Goal: Task Accomplishment & Management: Complete application form

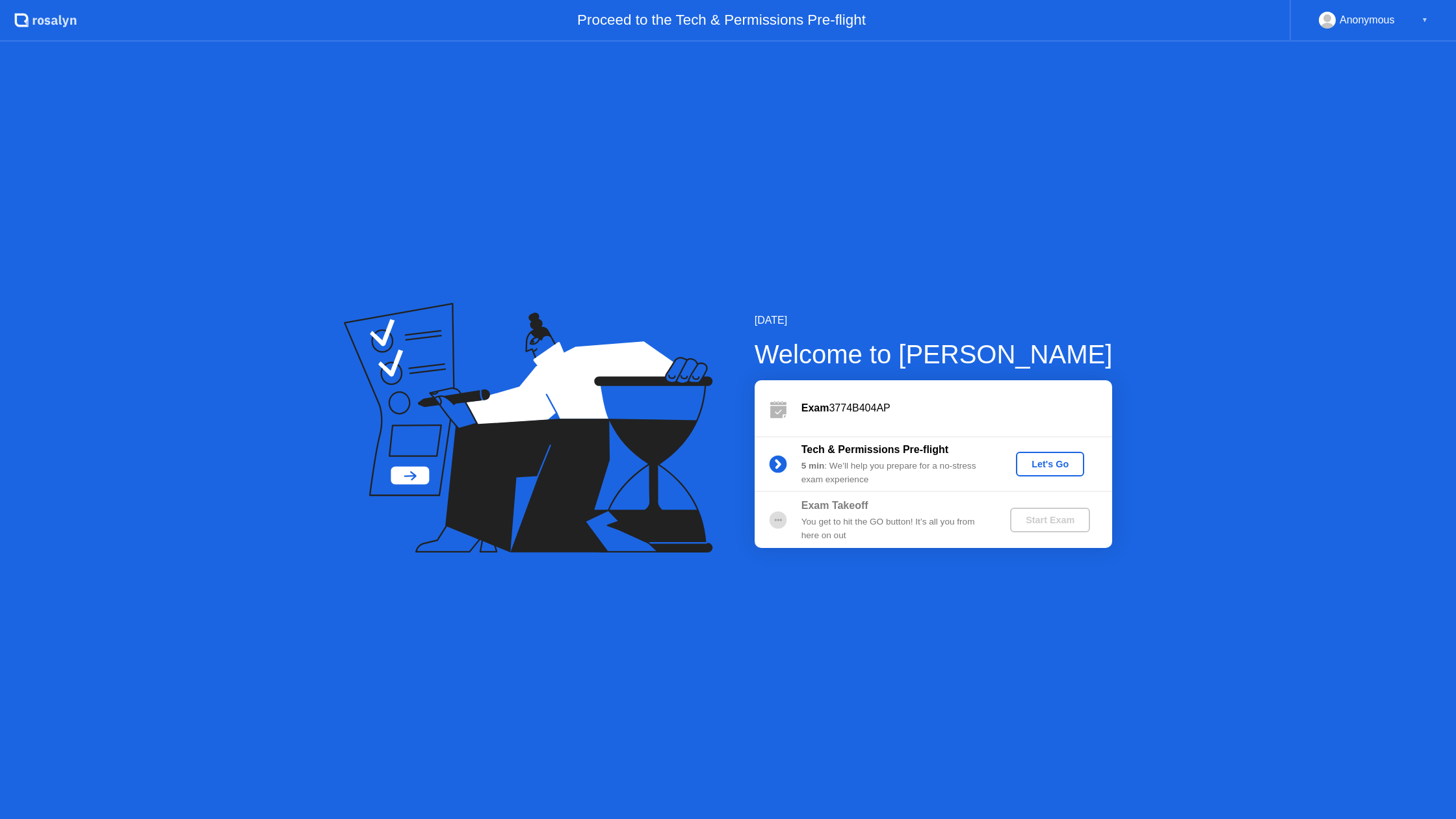
click at [1047, 461] on div "Let's Go" at bounding box center [1050, 464] width 58 height 11
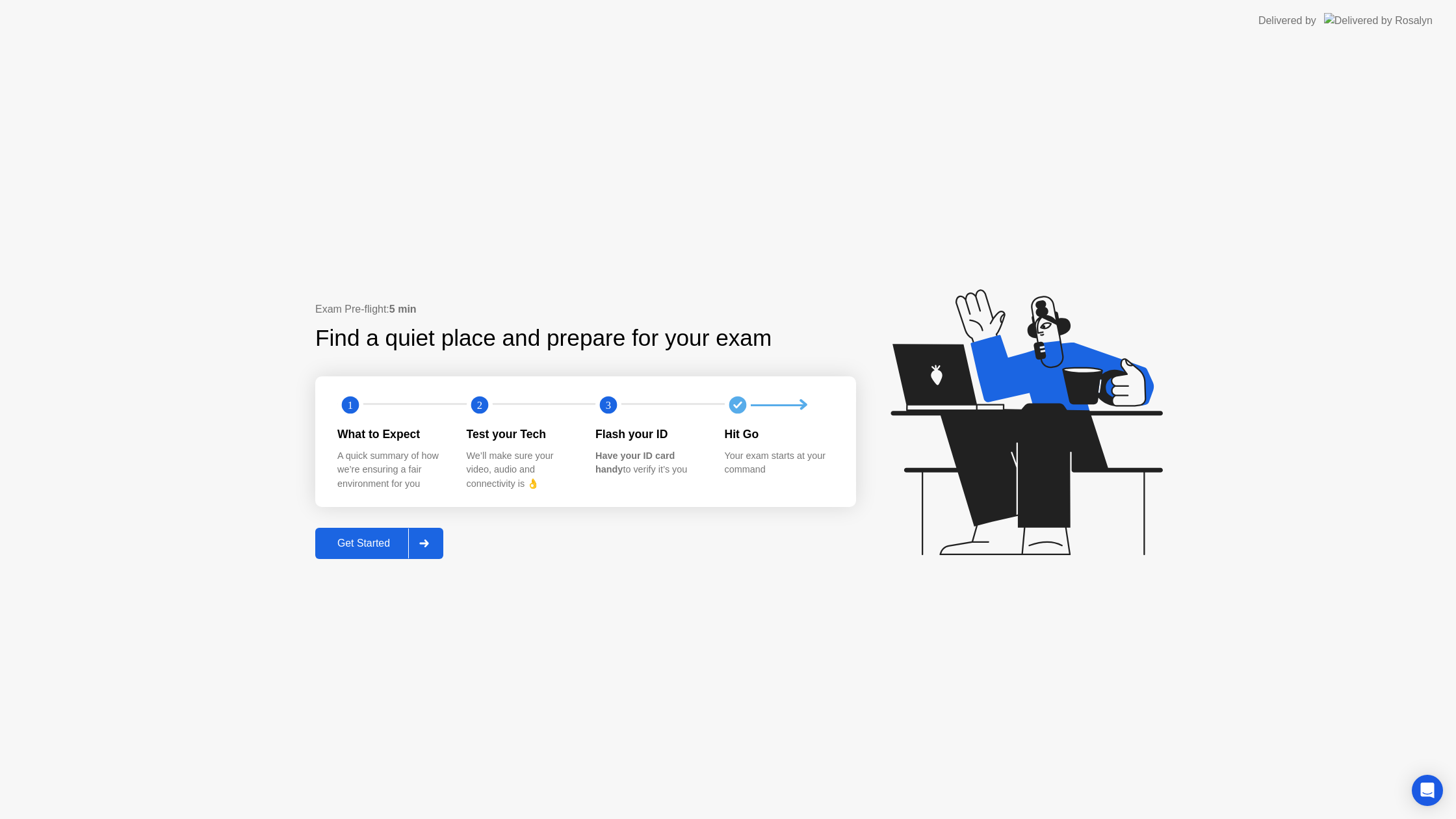
click at [371, 537] on div "Get Started" at bounding box center [364, 543] width 89 height 11
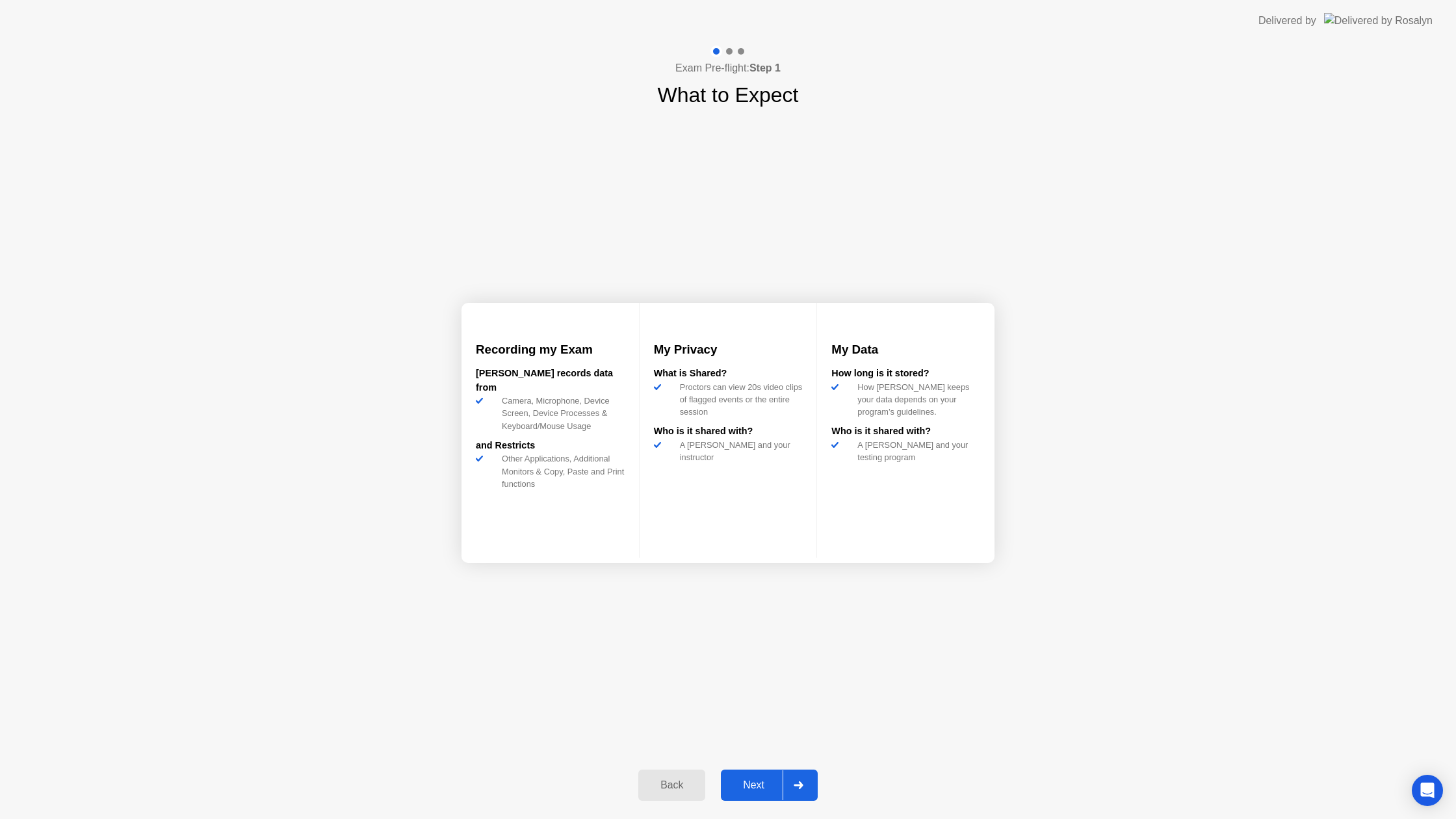
click at [758, 781] on div "Next" at bounding box center [754, 785] width 58 height 11
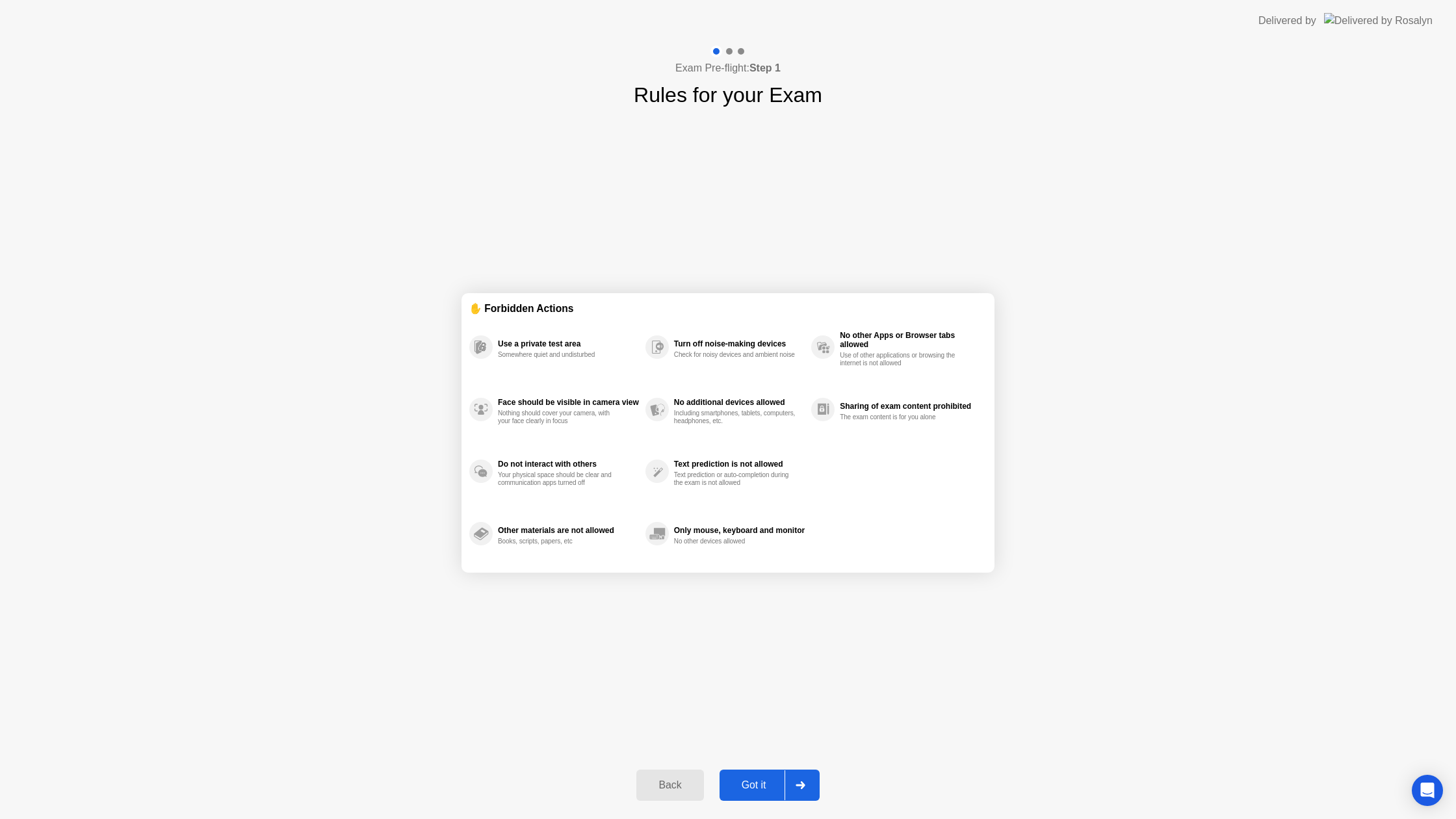
click at [747, 780] on div "Got it" at bounding box center [754, 785] width 61 height 11
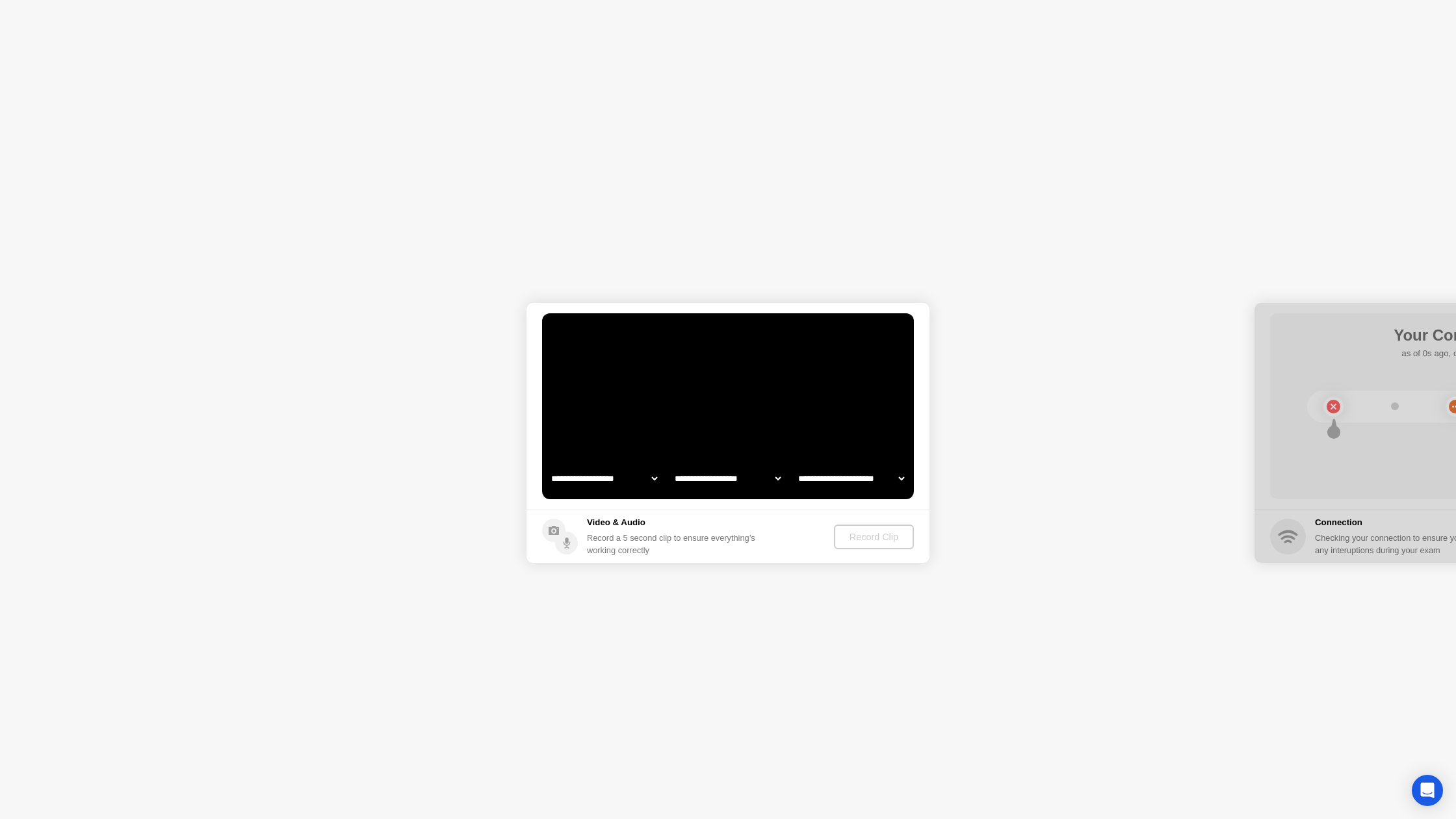
select select "**********"
select select "*******"
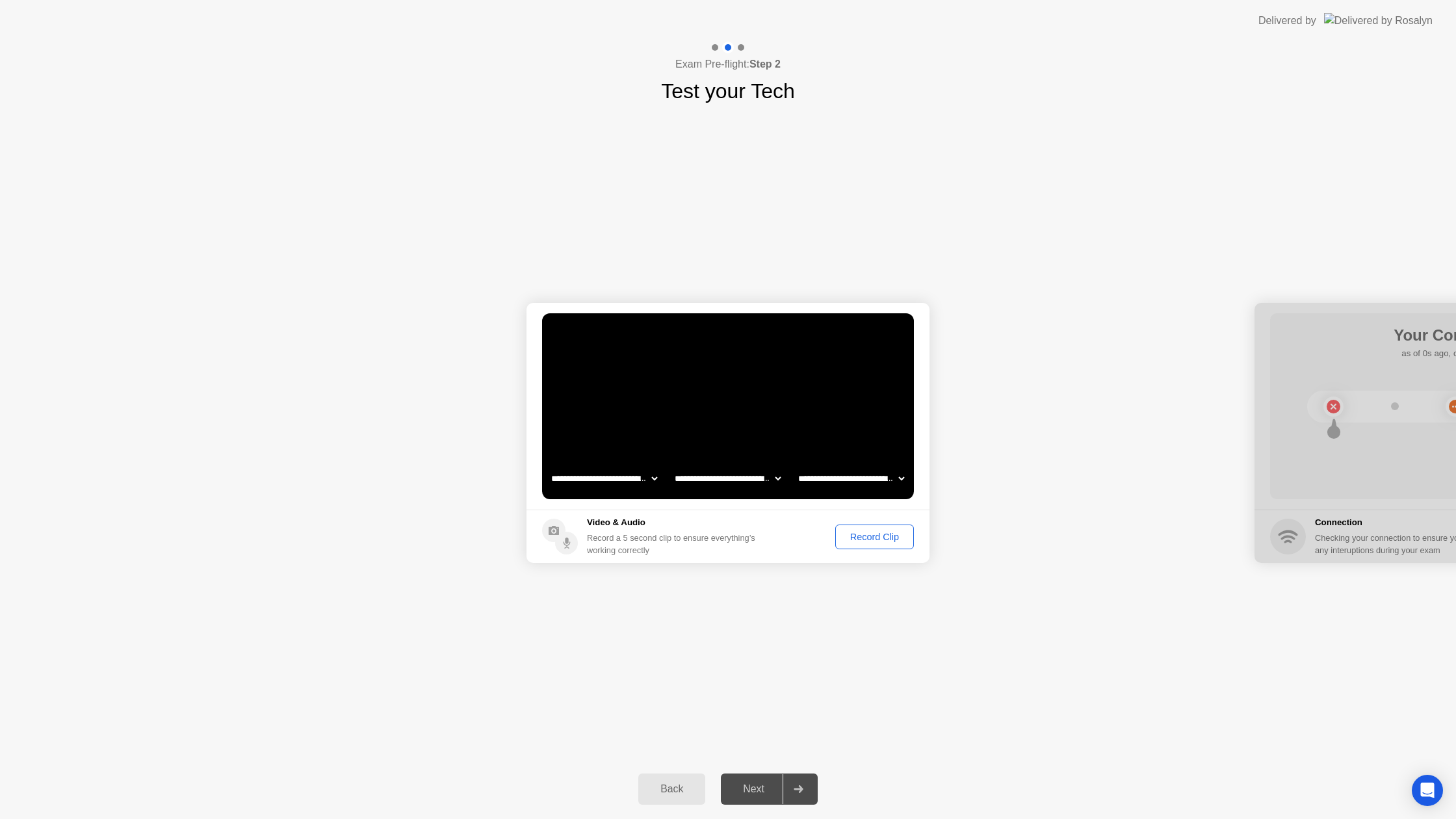
click at [856, 536] on div "Record Clip" at bounding box center [875, 537] width 70 height 11
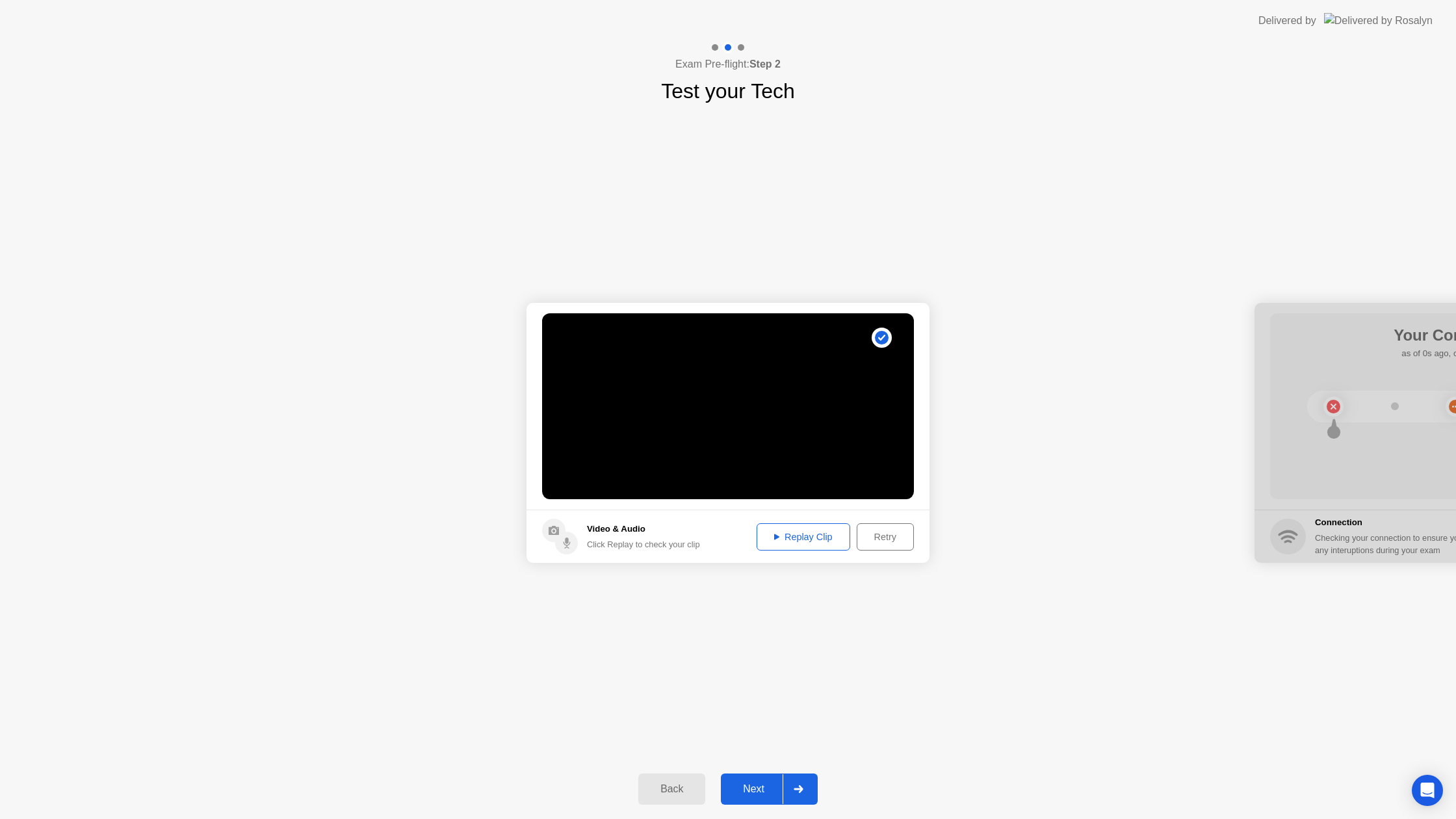
click at [760, 783] on div "Next" at bounding box center [754, 789] width 58 height 11
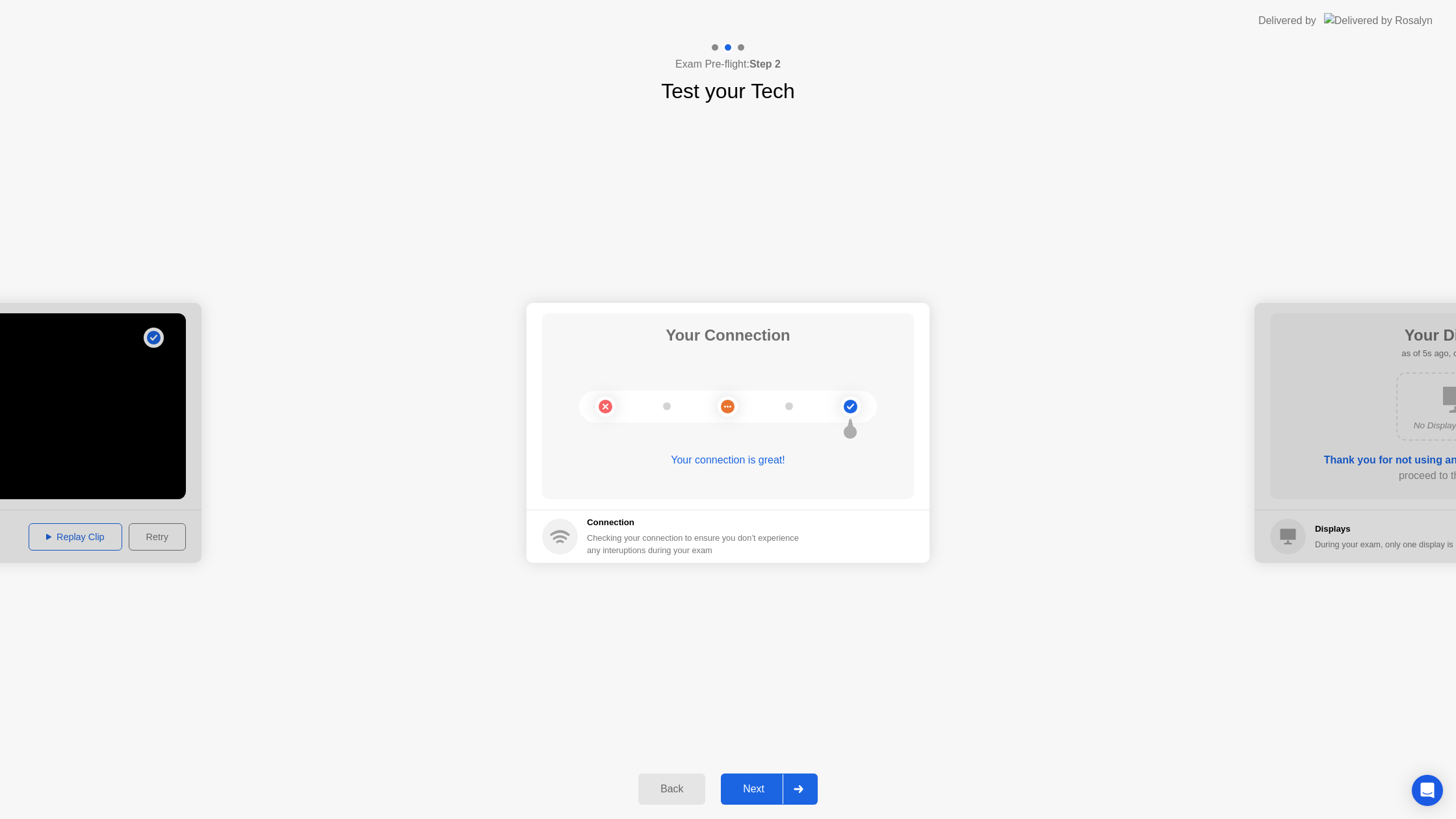
click at [757, 786] on div "Next" at bounding box center [754, 789] width 58 height 11
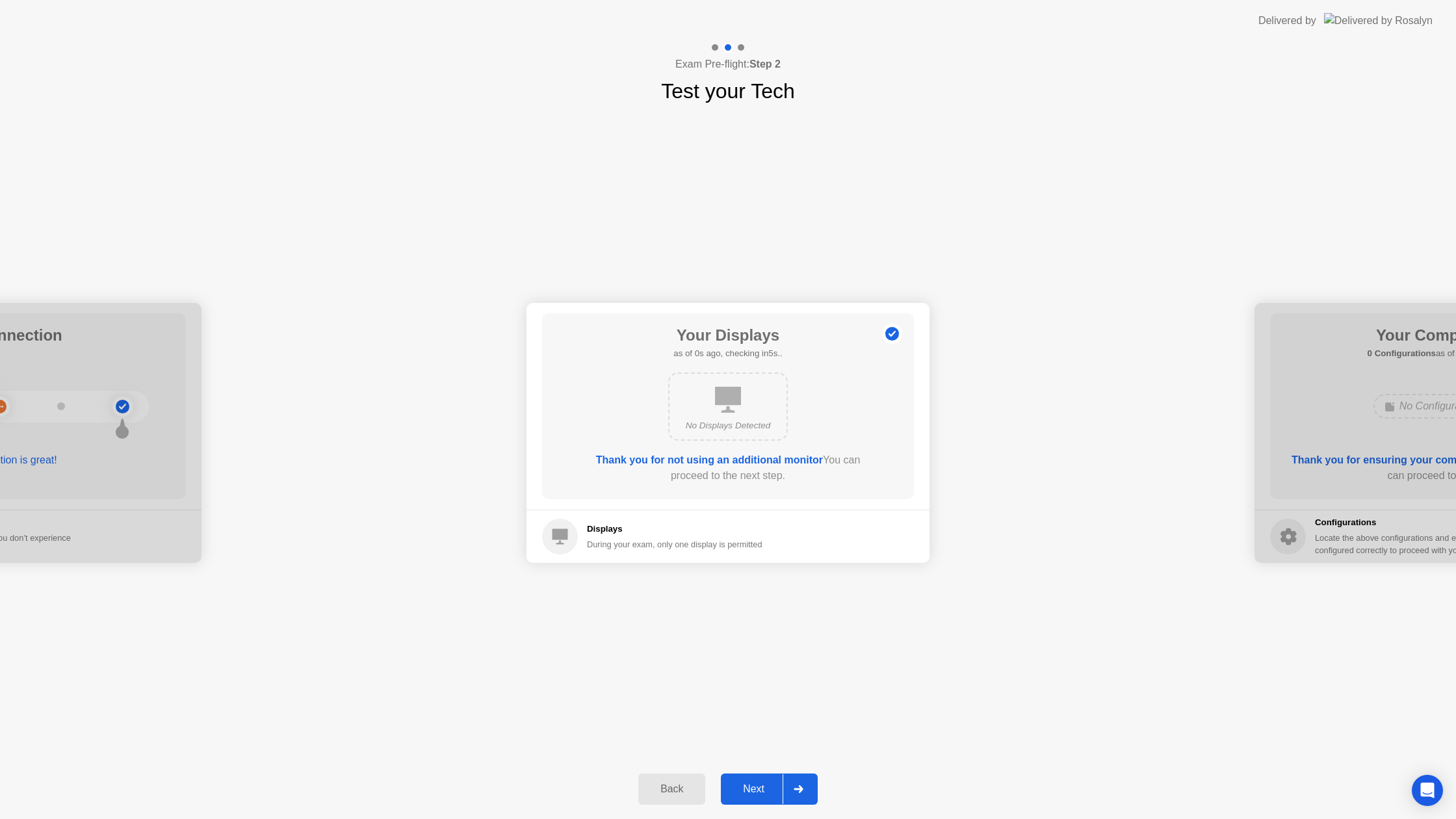
click at [757, 786] on div "Next" at bounding box center [754, 789] width 58 height 11
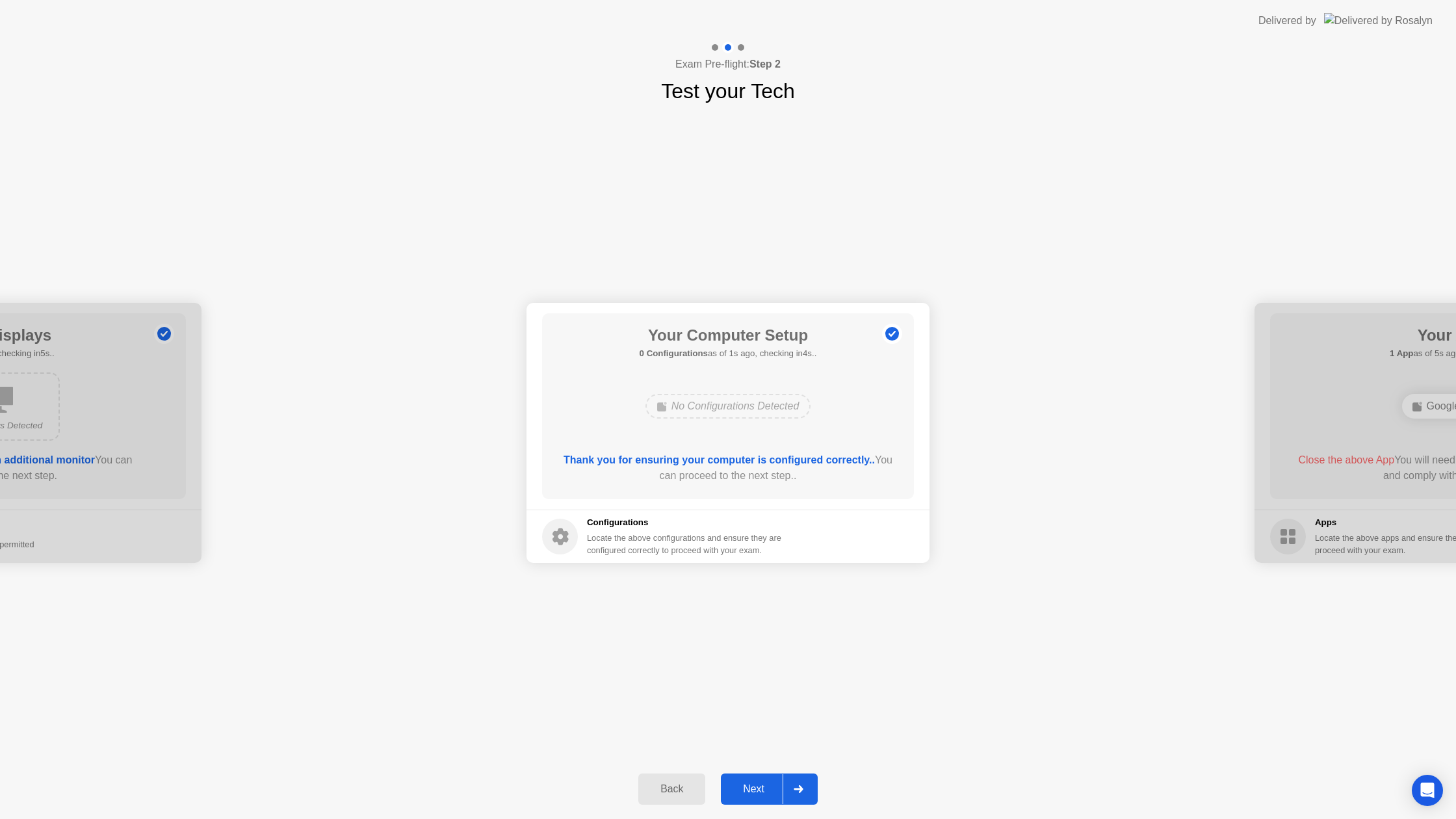
click at [744, 778] on button "Next" at bounding box center [769, 789] width 97 height 31
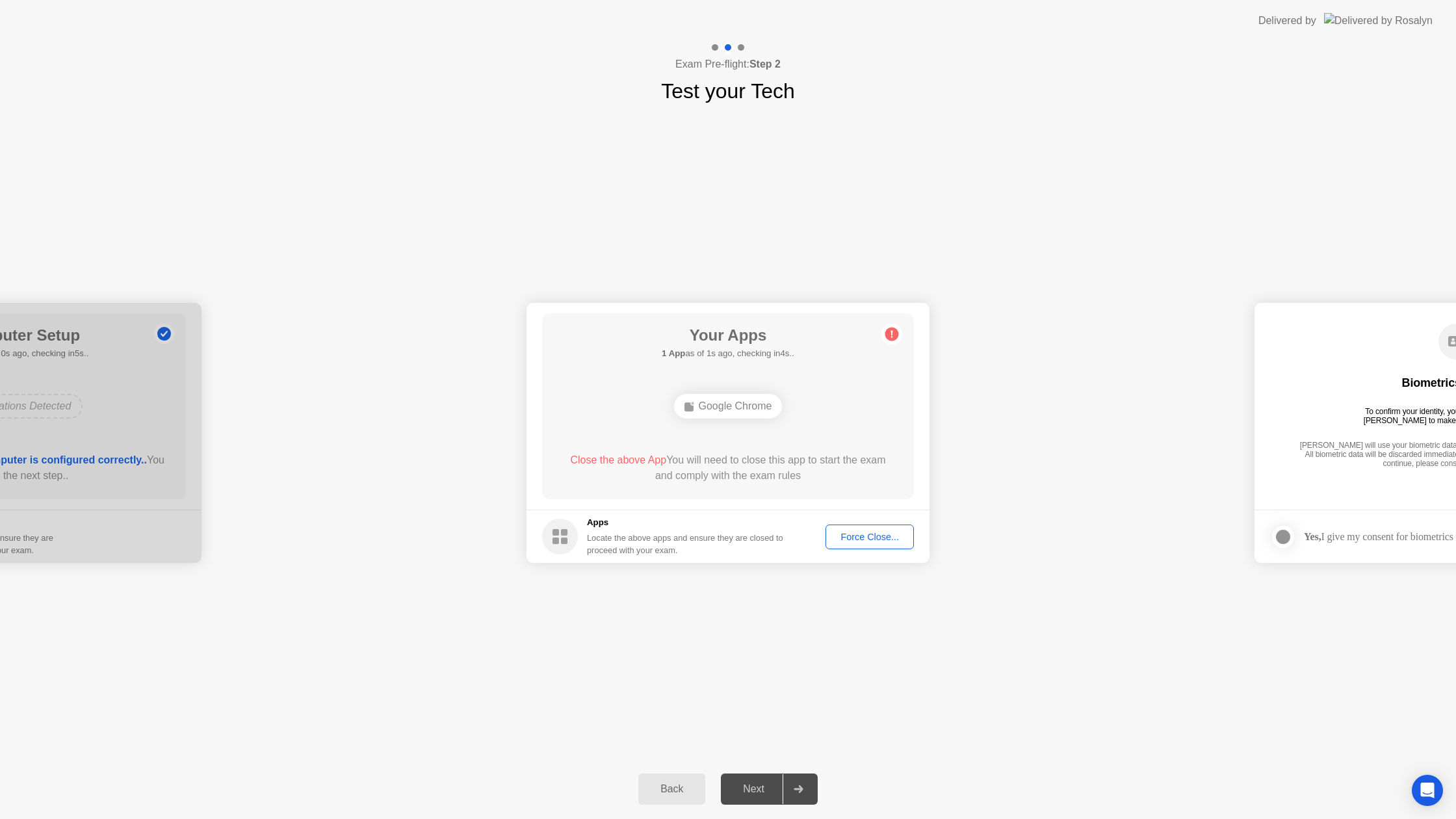
click at [860, 538] on div "Force Close..." at bounding box center [869, 537] width 79 height 11
click at [752, 783] on div "Next" at bounding box center [754, 789] width 58 height 11
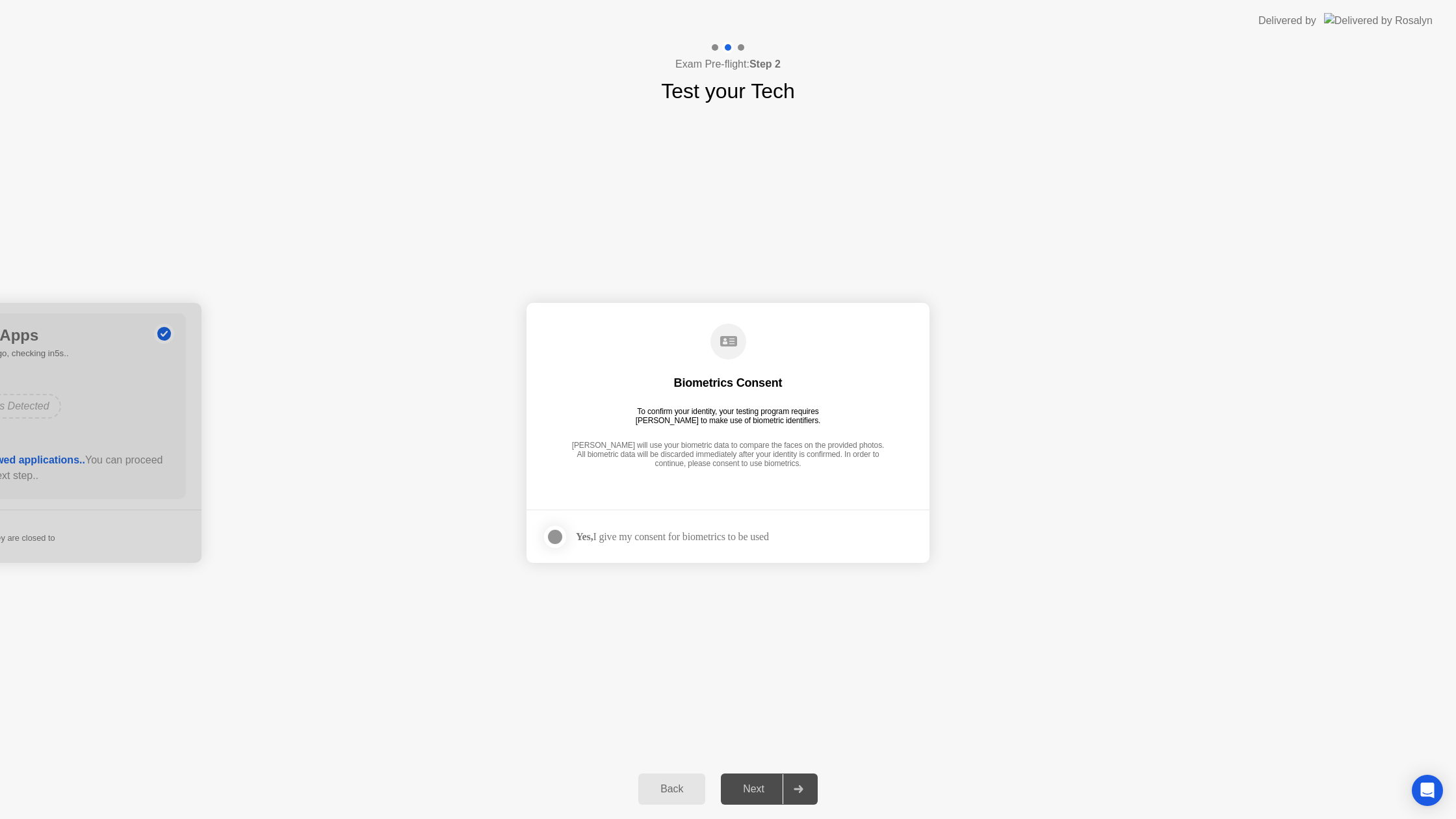
click at [560, 530] on div at bounding box center [555, 537] width 16 height 16
click at [754, 784] on div "Next" at bounding box center [754, 789] width 58 height 11
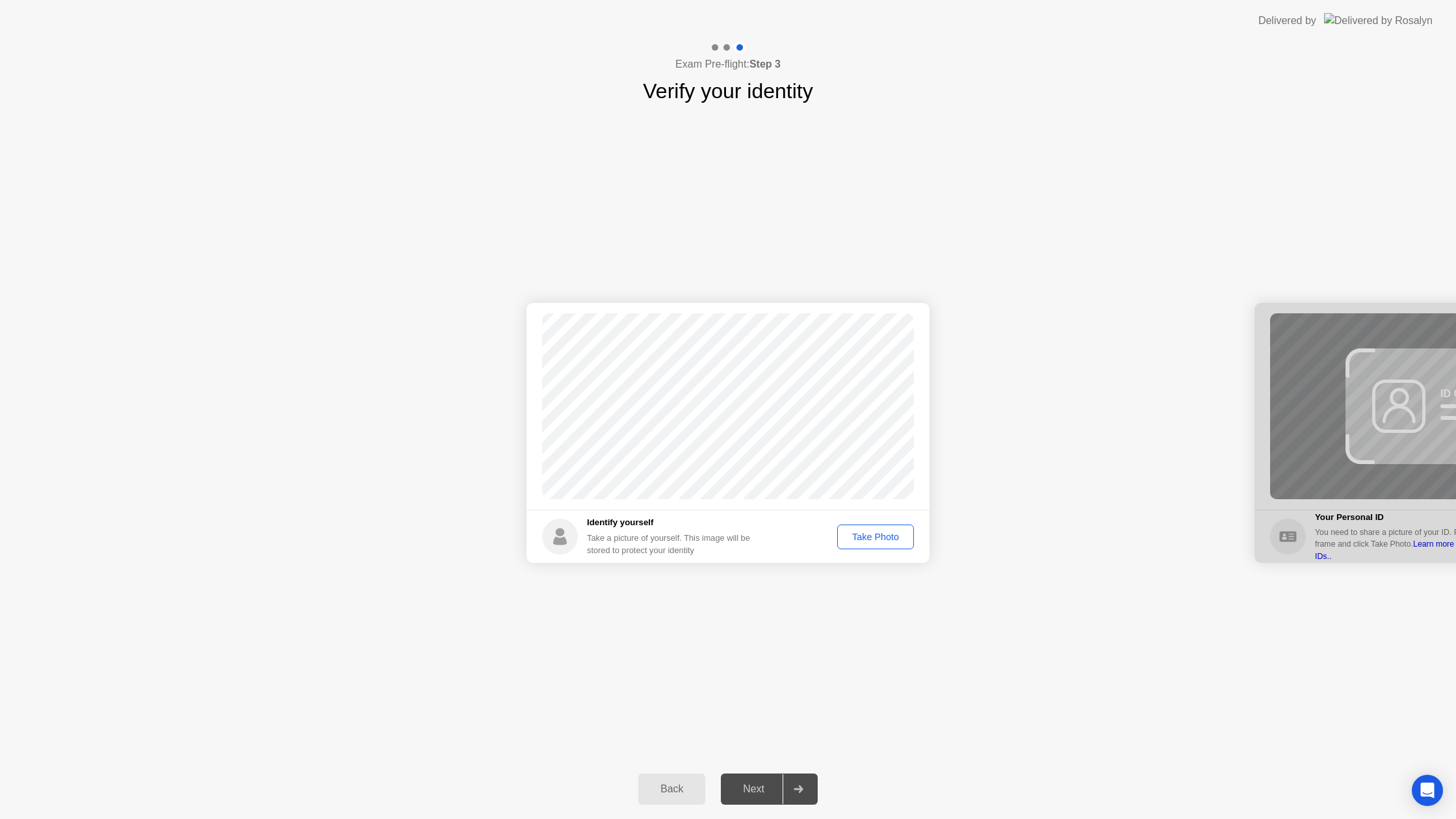
click at [885, 542] on div "Take Photo" at bounding box center [876, 537] width 68 height 11
click at [768, 785] on div "Next" at bounding box center [754, 789] width 58 height 11
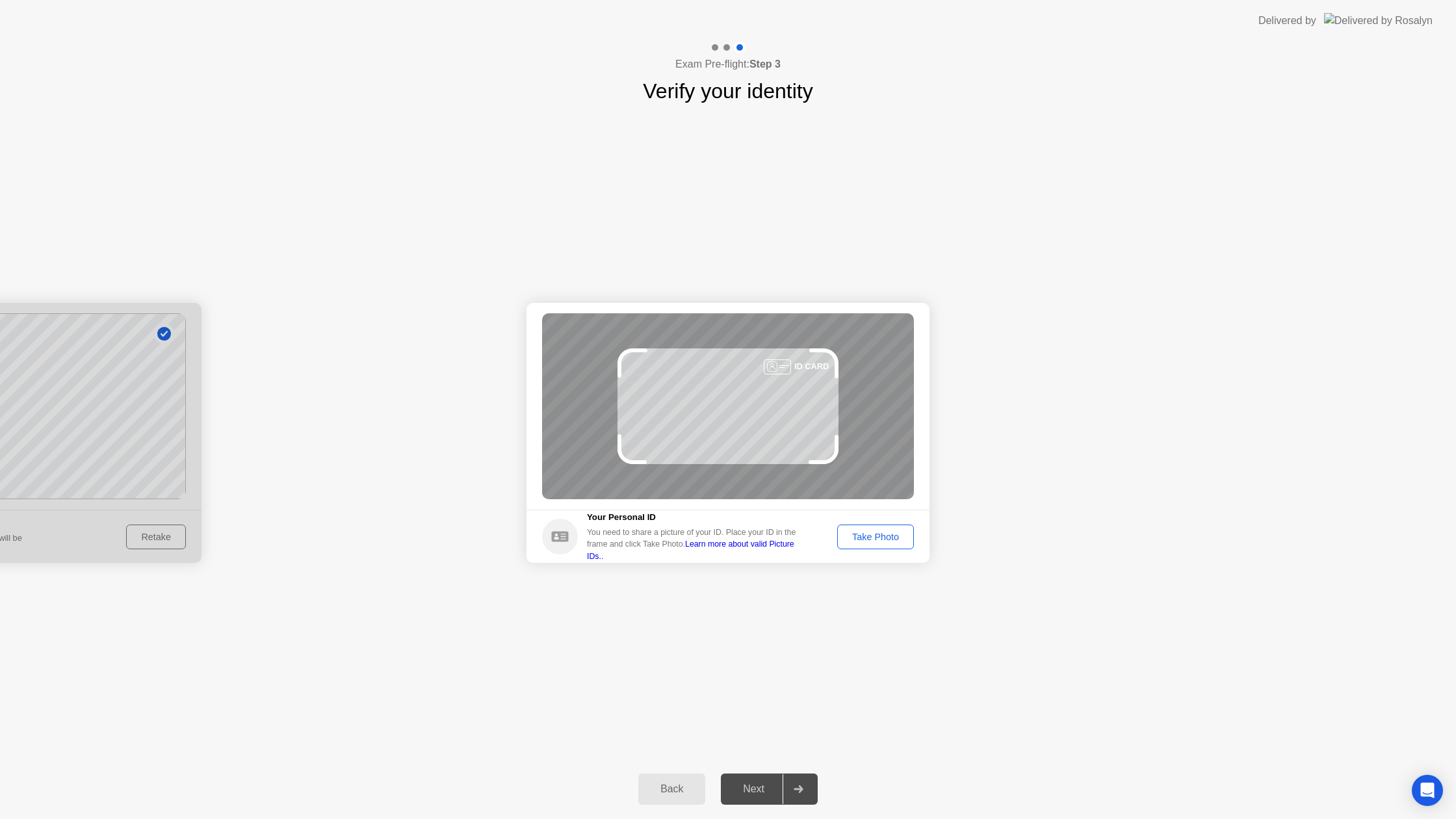
click at [881, 534] on div "Take Photo" at bounding box center [876, 537] width 68 height 11
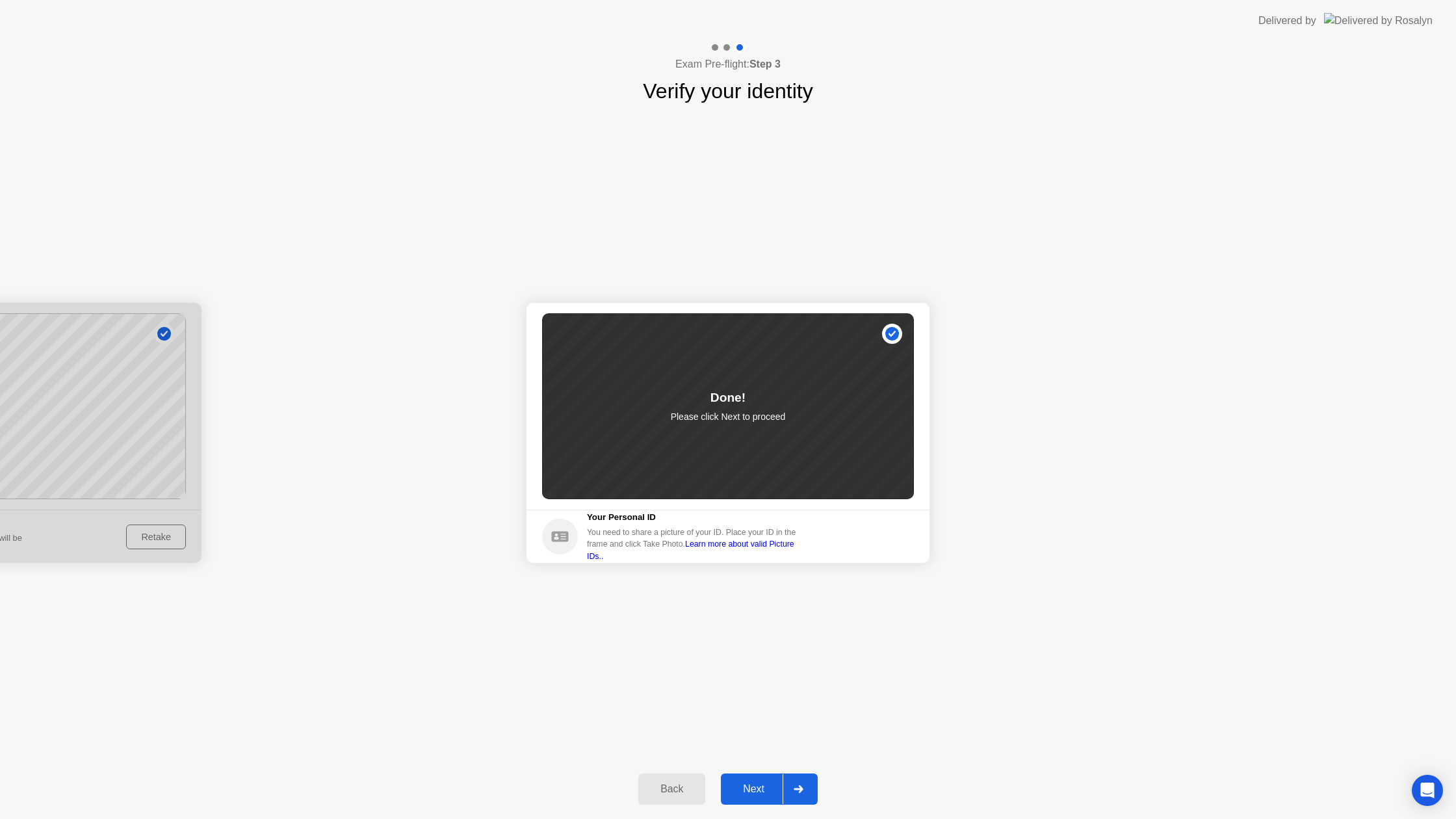
click at [739, 783] on div "Next" at bounding box center [754, 789] width 58 height 11
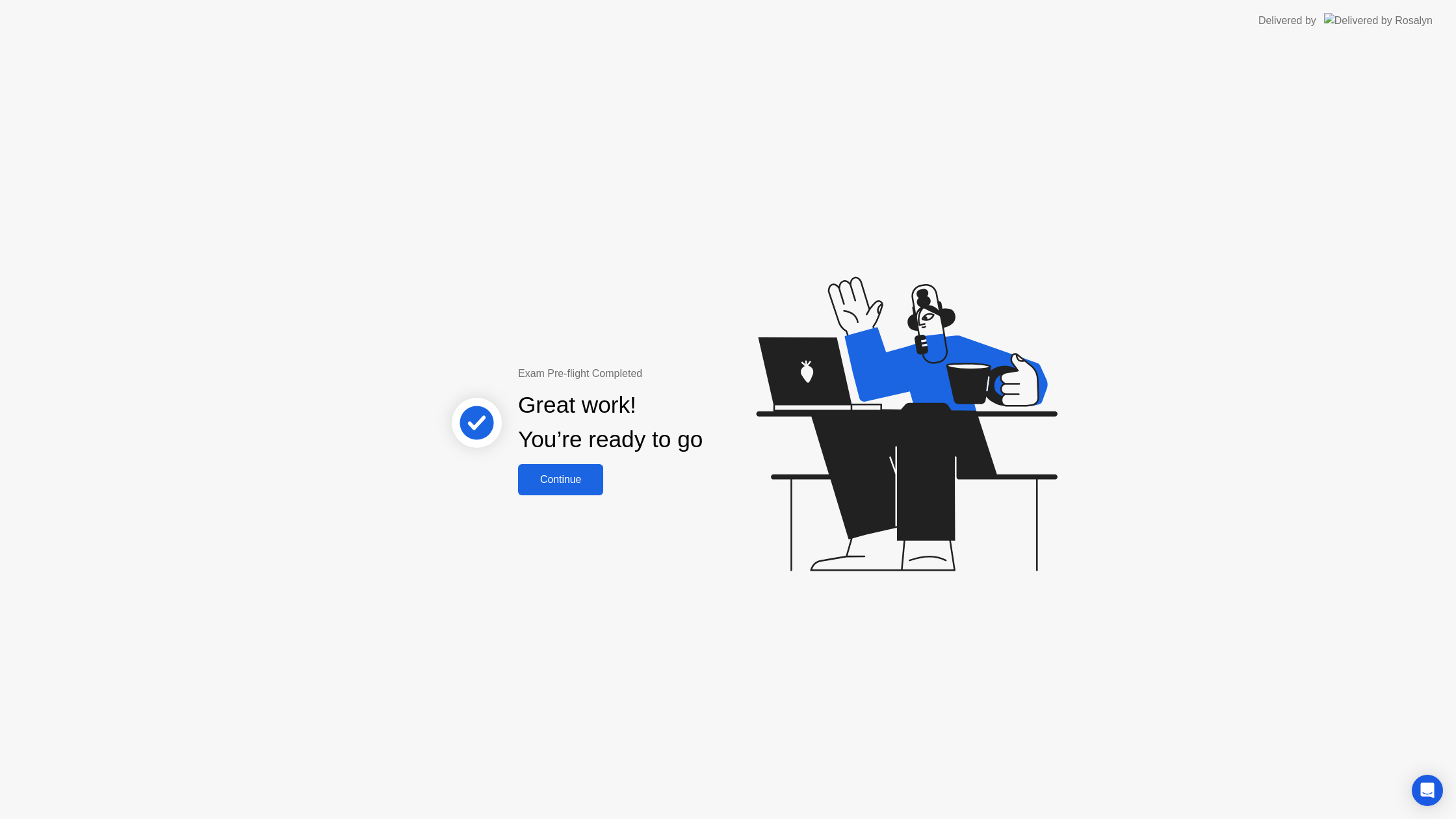
click at [583, 485] on div "Continue" at bounding box center [560, 480] width 77 height 11
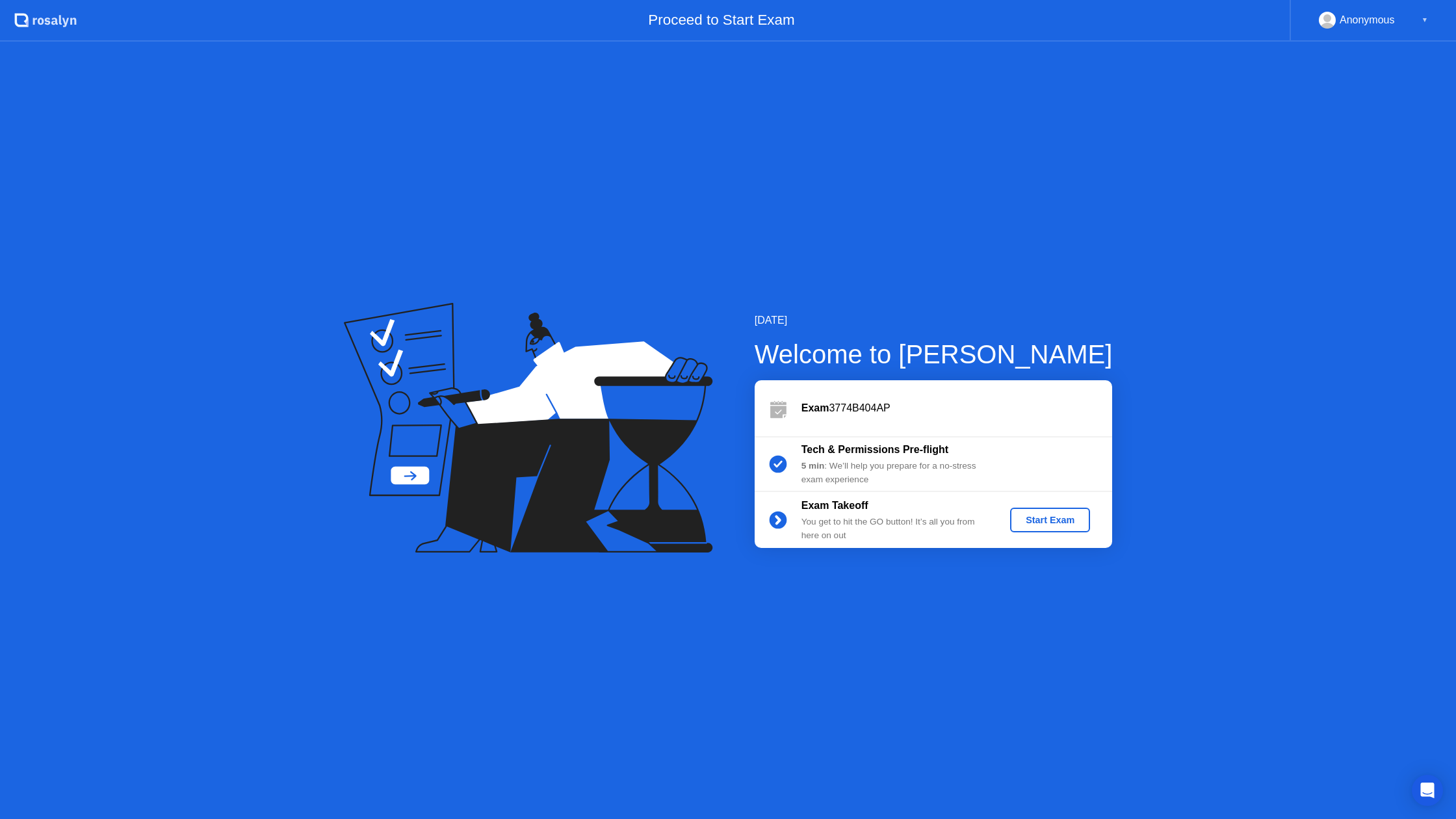
click at [1028, 517] on div "Start Exam" at bounding box center [1050, 520] width 70 height 11
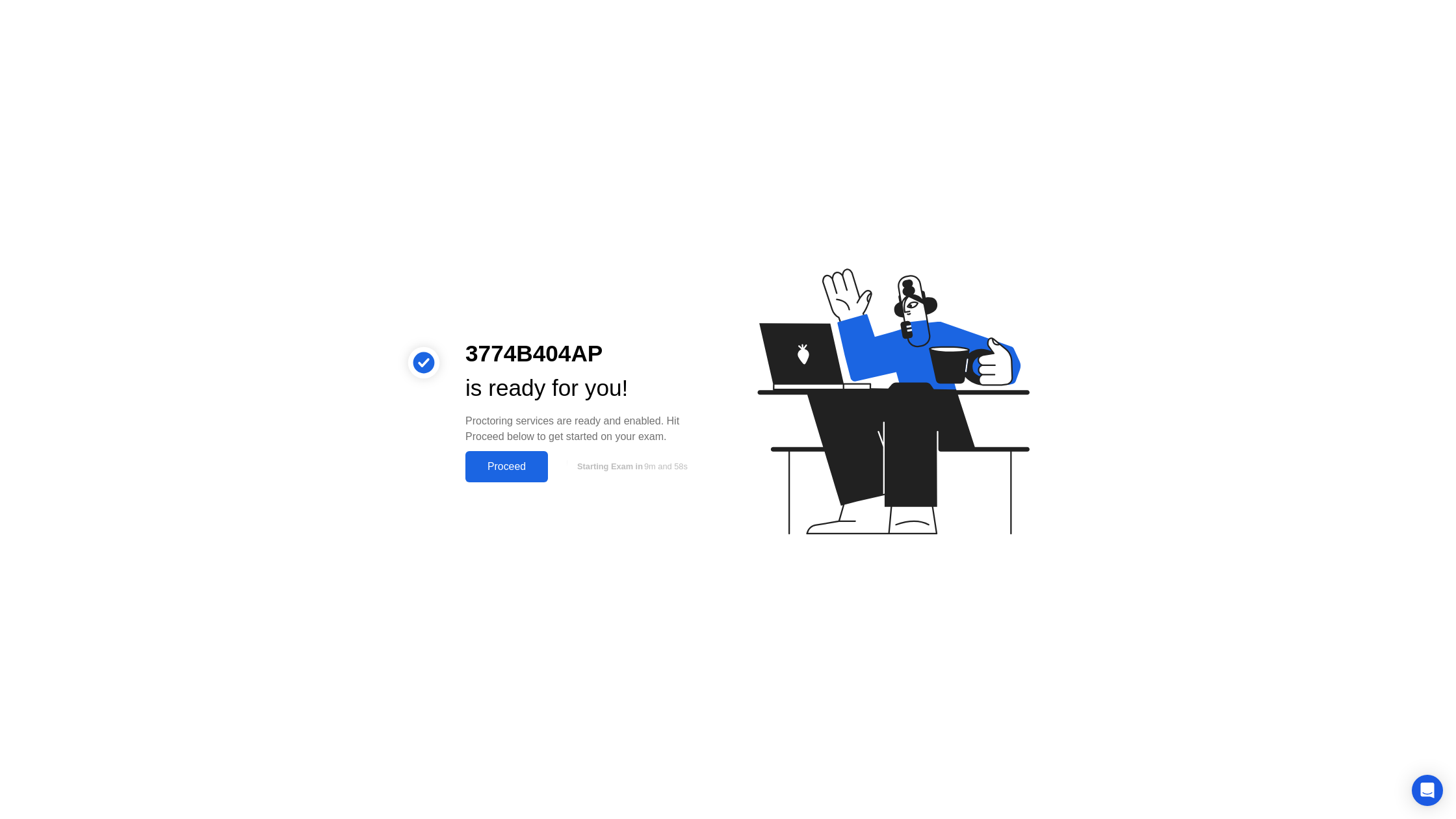
click at [512, 461] on div "Proceed" at bounding box center [506, 466] width 75 height 11
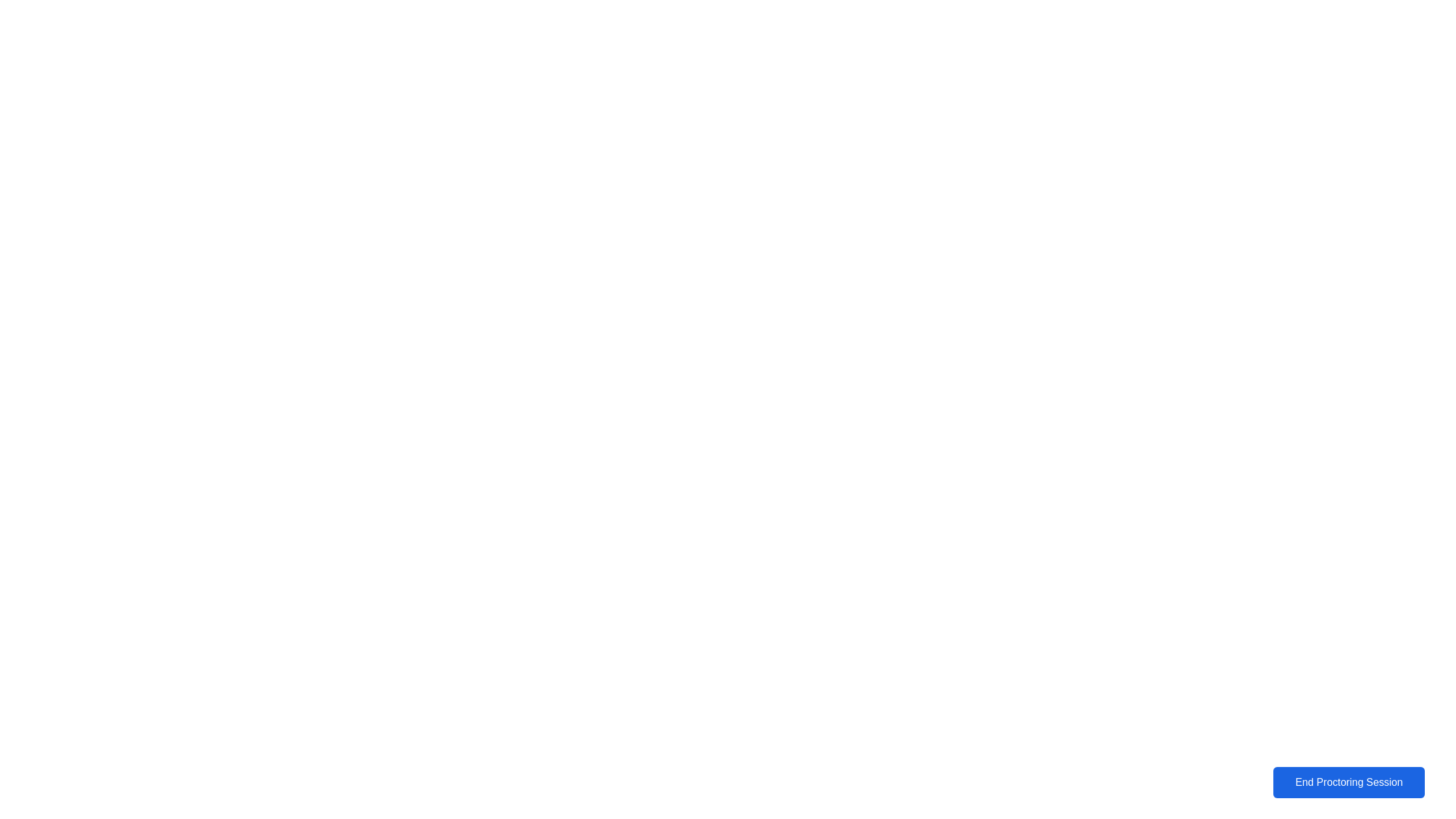
click at [1367, 790] on button "End Proctoring Session" at bounding box center [1349, 782] width 163 height 34
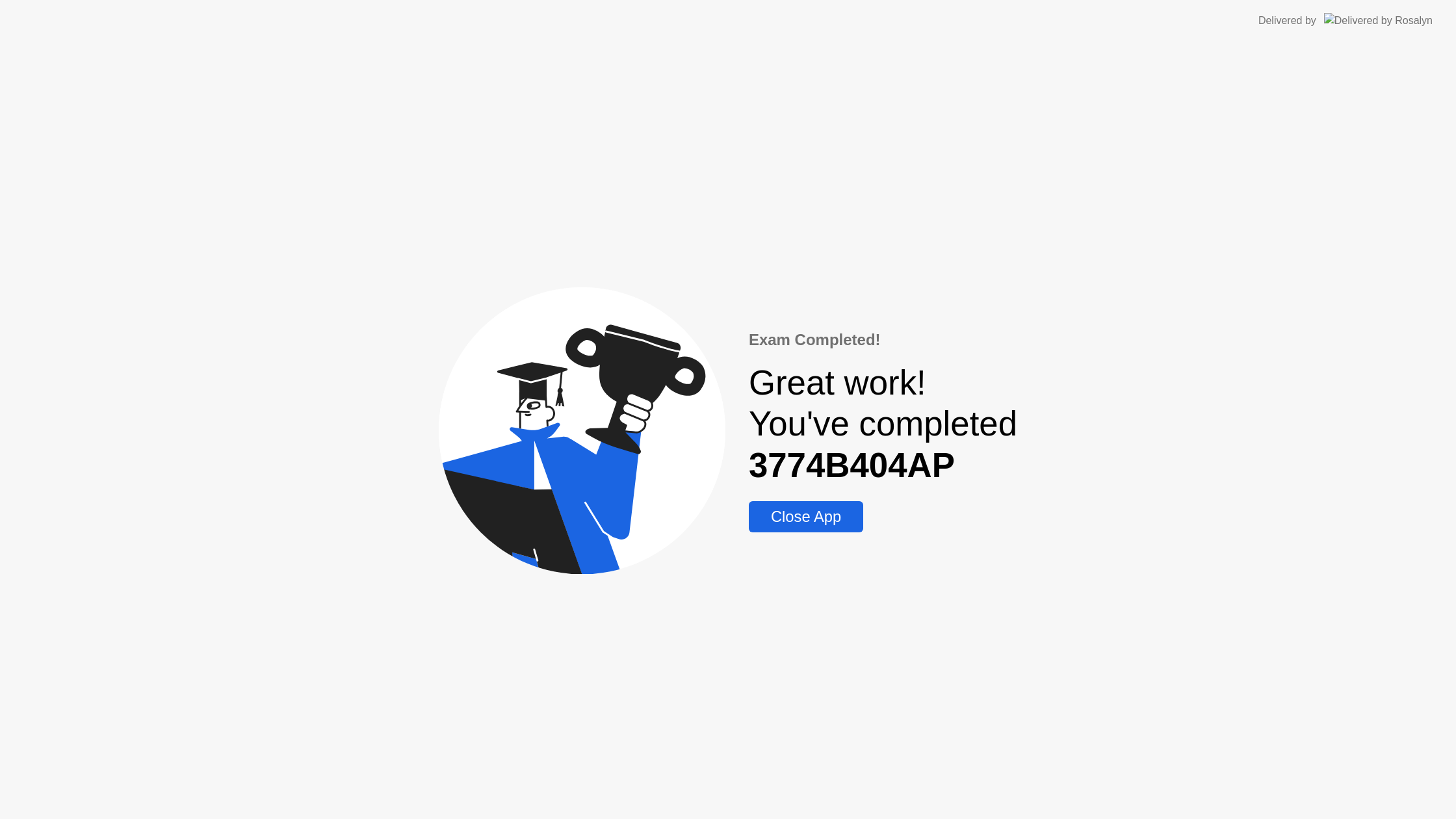
click at [799, 517] on div "Close App" at bounding box center [806, 517] width 107 height 19
